Goal: Information Seeking & Learning: Learn about a topic

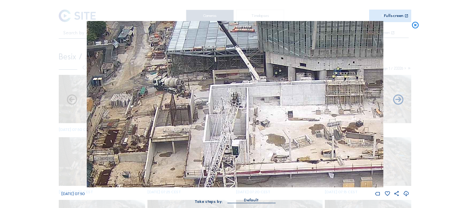
click at [414, 27] on icon at bounding box center [415, 25] width 8 height 8
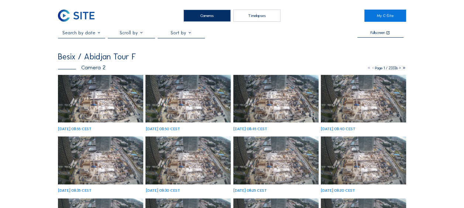
click at [75, 92] on img at bounding box center [100, 99] width 85 height 48
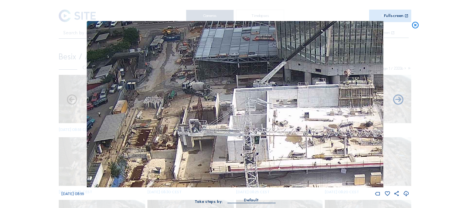
drag, startPoint x: 196, startPoint y: 62, endPoint x: 202, endPoint y: 92, distance: 30.3
click at [202, 92] on img at bounding box center [235, 104] width 296 height 166
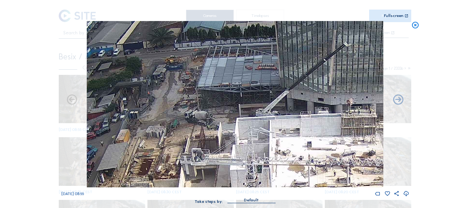
drag, startPoint x: 214, startPoint y: 65, endPoint x: 213, endPoint y: 92, distance: 27.3
click at [213, 92] on img at bounding box center [235, 104] width 296 height 166
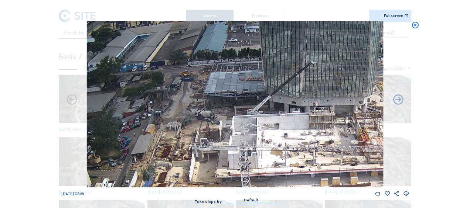
click at [417, 27] on icon at bounding box center [415, 25] width 8 height 8
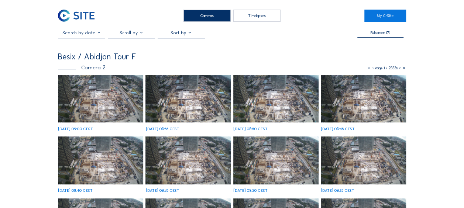
click at [100, 91] on img at bounding box center [100, 99] width 85 height 48
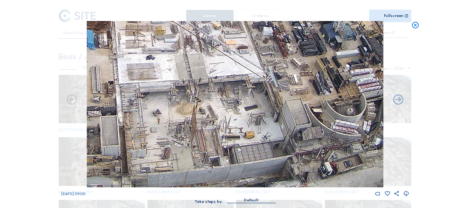
drag, startPoint x: 289, startPoint y: 162, endPoint x: 269, endPoint y: 120, distance: 46.6
click at [269, 120] on img at bounding box center [235, 104] width 296 height 166
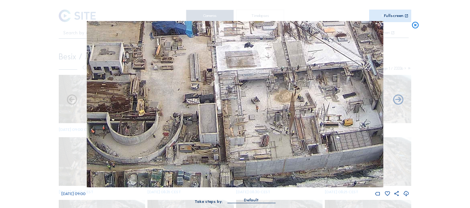
drag, startPoint x: 213, startPoint y: 162, endPoint x: 322, endPoint y: 155, distance: 108.7
click at [322, 155] on img at bounding box center [235, 104] width 296 height 166
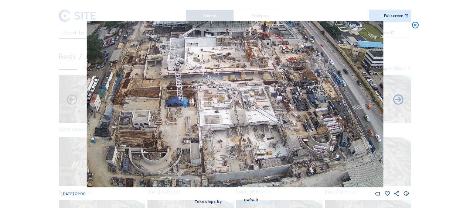
click at [415, 25] on icon at bounding box center [415, 25] width 8 height 8
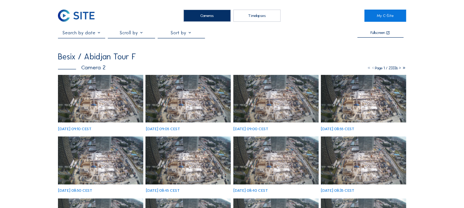
click at [90, 96] on img at bounding box center [100, 99] width 85 height 48
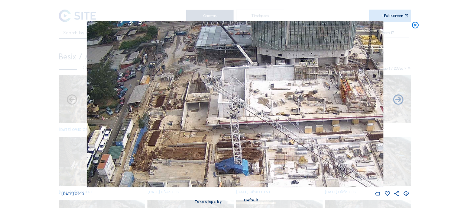
drag, startPoint x: 156, startPoint y: 106, endPoint x: 251, endPoint y: 125, distance: 97.0
click at [251, 125] on img at bounding box center [235, 104] width 296 height 166
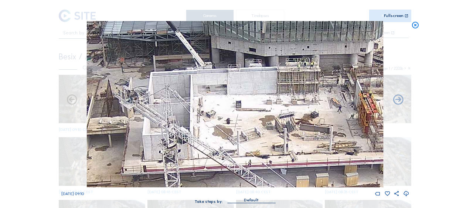
drag, startPoint x: 298, startPoint y: 72, endPoint x: 259, endPoint y: 71, distance: 38.4
click at [259, 71] on img at bounding box center [235, 104] width 296 height 166
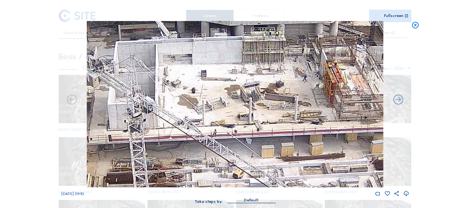
drag, startPoint x: 295, startPoint y: 107, endPoint x: 281, endPoint y: 121, distance: 20.4
click at [258, 77] on img at bounding box center [235, 104] width 296 height 166
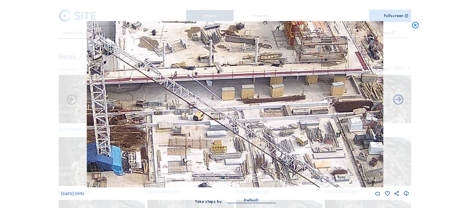
drag, startPoint x: 276, startPoint y: 116, endPoint x: 240, endPoint y: 58, distance: 67.9
click at [240, 58] on img at bounding box center [235, 104] width 296 height 166
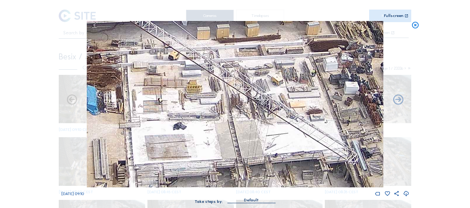
drag, startPoint x: 277, startPoint y: 148, endPoint x: 254, endPoint y: 86, distance: 65.4
click at [254, 86] on img at bounding box center [235, 104] width 296 height 166
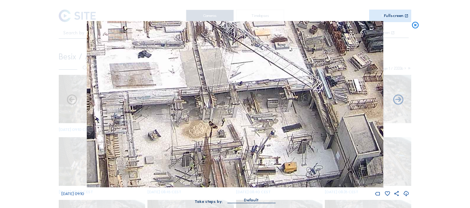
drag, startPoint x: 267, startPoint y: 157, endPoint x: 231, endPoint y: 103, distance: 65.2
click at [227, 78] on img at bounding box center [235, 104] width 296 height 166
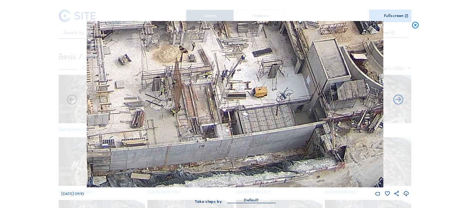
drag, startPoint x: 234, startPoint y: 142, endPoint x: 215, endPoint y: 79, distance: 66.3
click at [215, 79] on img at bounding box center [235, 104] width 296 height 166
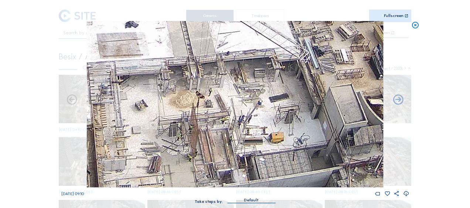
drag, startPoint x: 158, startPoint y: 105, endPoint x: 175, endPoint y: 150, distance: 48.3
click at [175, 150] on img at bounding box center [235, 104] width 296 height 166
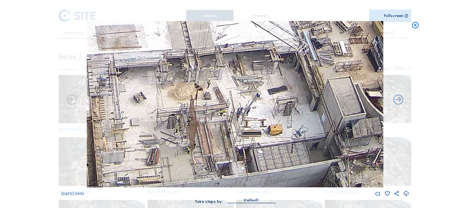
drag, startPoint x: 132, startPoint y: 127, endPoint x: 131, endPoint y: 119, distance: 7.9
click at [131, 119] on img at bounding box center [235, 104] width 296 height 166
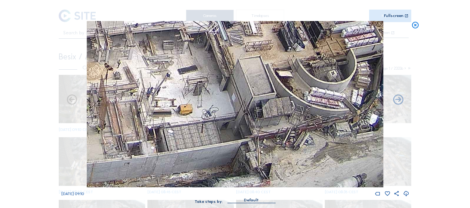
drag, startPoint x: 184, startPoint y: 104, endPoint x: 169, endPoint y: 99, distance: 15.3
click at [169, 99] on img at bounding box center [235, 104] width 296 height 166
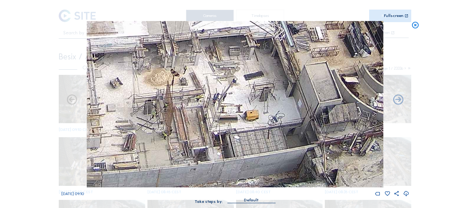
drag, startPoint x: 146, startPoint y: 97, endPoint x: 212, endPoint y: 103, distance: 66.3
click at [212, 103] on img at bounding box center [235, 104] width 296 height 166
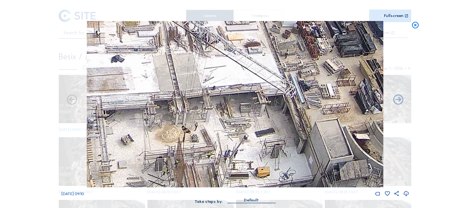
drag, startPoint x: 221, startPoint y: 112, endPoint x: 232, endPoint y: 163, distance: 51.6
click at [232, 163] on img at bounding box center [235, 104] width 296 height 166
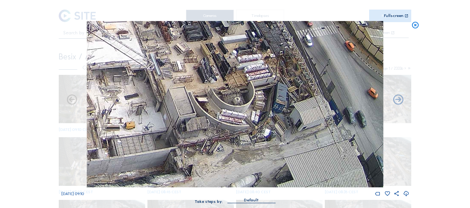
drag, startPoint x: 199, startPoint y: 127, endPoint x: 121, endPoint y: 106, distance: 80.1
click at [121, 106] on img at bounding box center [235, 104] width 296 height 166
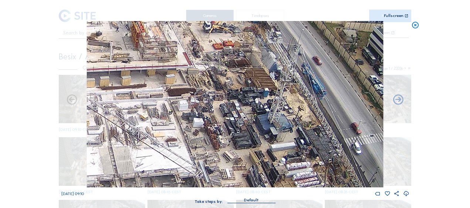
drag, startPoint x: 211, startPoint y: 52, endPoint x: 260, endPoint y: 162, distance: 120.6
click at [260, 162] on img at bounding box center [235, 104] width 296 height 166
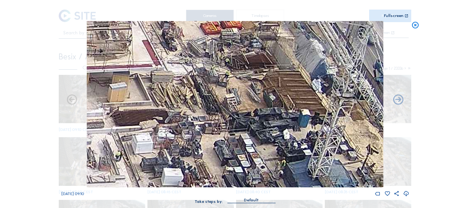
drag, startPoint x: 415, startPoint y: 24, endPoint x: 171, endPoint y: 94, distance: 254.4
click at [415, 24] on icon at bounding box center [415, 25] width 8 height 8
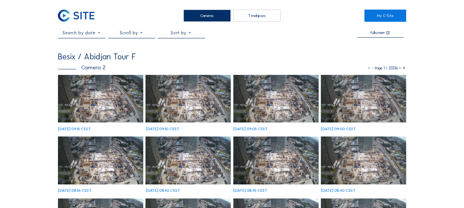
click at [92, 97] on img at bounding box center [100, 99] width 85 height 48
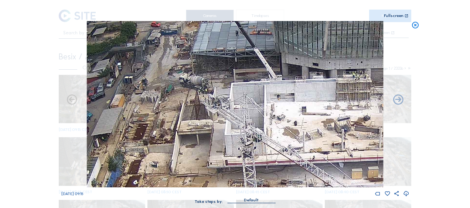
click at [414, 26] on icon at bounding box center [415, 25] width 8 height 8
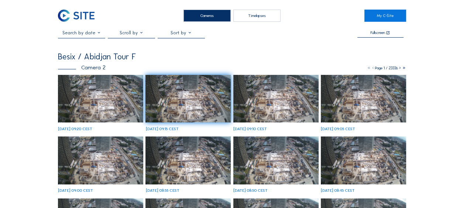
click at [100, 87] on img at bounding box center [100, 99] width 85 height 48
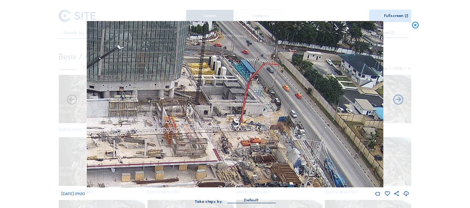
click at [415, 24] on icon at bounding box center [415, 25] width 8 height 8
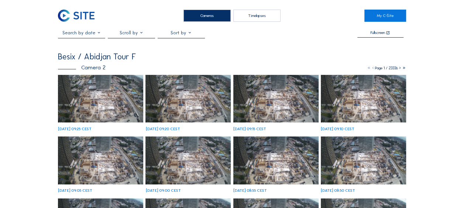
click at [104, 81] on img at bounding box center [100, 99] width 85 height 48
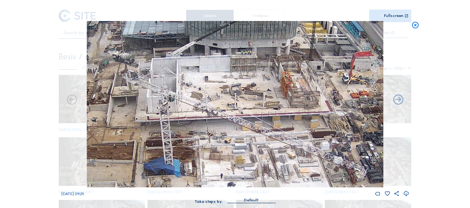
drag, startPoint x: 158, startPoint y: 97, endPoint x: 232, endPoint y: 88, distance: 74.4
click at [232, 88] on img at bounding box center [235, 104] width 296 height 166
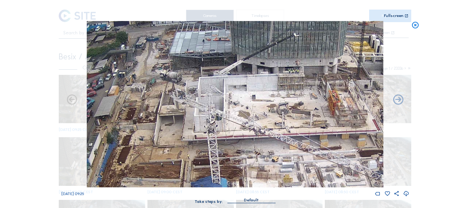
drag, startPoint x: 110, startPoint y: 58, endPoint x: 157, endPoint y: 77, distance: 50.3
click at [157, 77] on img at bounding box center [235, 104] width 296 height 166
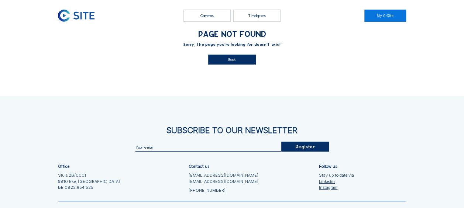
click at [218, 60] on div "Back" at bounding box center [231, 60] width 47 height 10
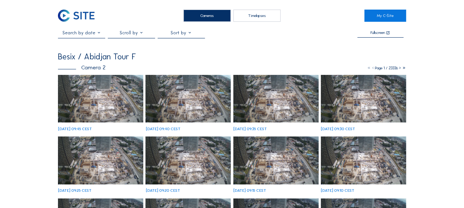
click at [80, 87] on img at bounding box center [100, 99] width 85 height 48
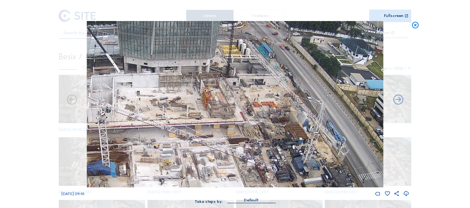
drag, startPoint x: 300, startPoint y: 78, endPoint x: 204, endPoint y: 76, distance: 96.7
click at [204, 76] on img at bounding box center [235, 104] width 296 height 166
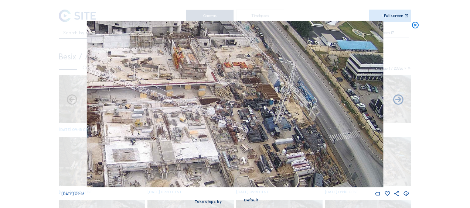
drag, startPoint x: 235, startPoint y: 118, endPoint x: 222, endPoint y: 102, distance: 20.4
click at [222, 102] on img at bounding box center [235, 104] width 296 height 166
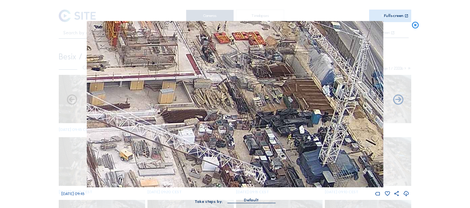
drag, startPoint x: 244, startPoint y: 116, endPoint x: 242, endPoint y: 87, distance: 29.2
click at [242, 87] on img at bounding box center [235, 104] width 296 height 166
click at [412, 27] on icon at bounding box center [415, 25] width 8 height 8
